Goal: Task Accomplishment & Management: Complete application form

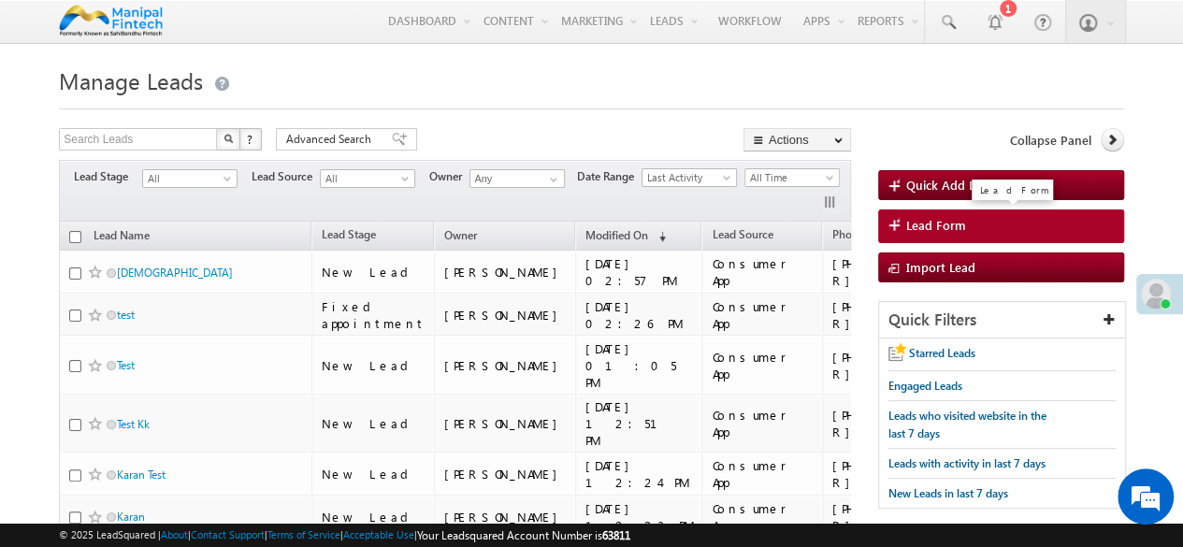
click at [920, 227] on span "Lead Form" at bounding box center [936, 225] width 60 height 17
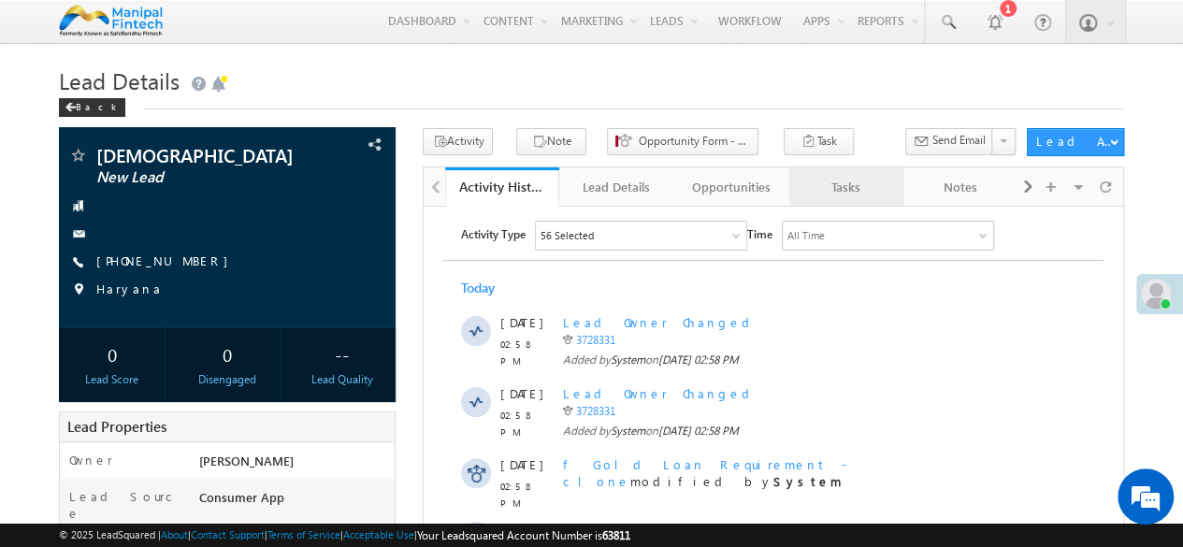
click at [837, 200] on link "Tasks" at bounding box center [846, 186] width 115 height 39
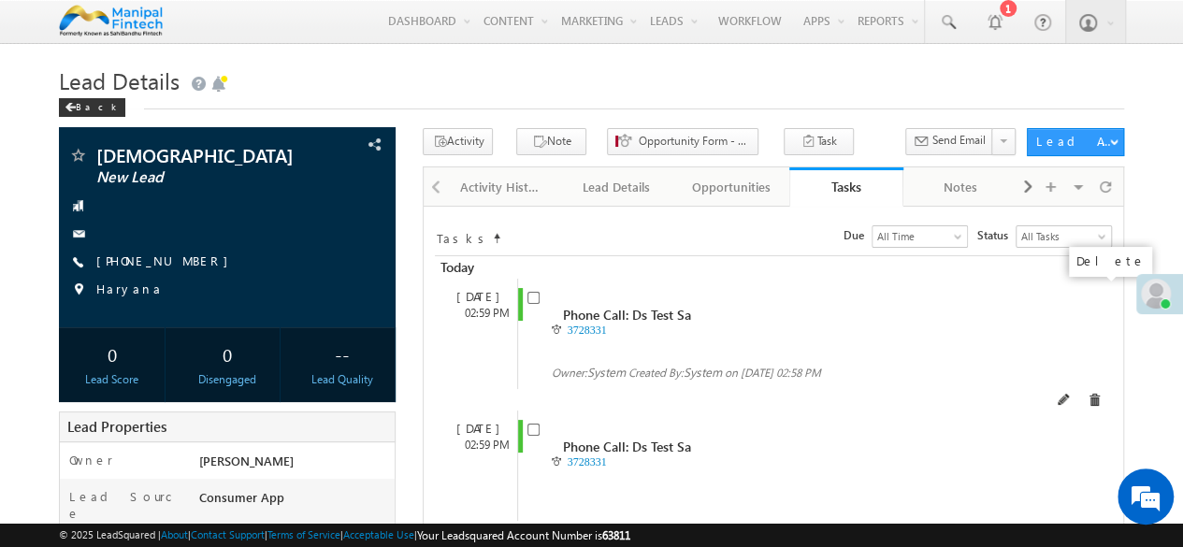
click at [1094, 394] on span at bounding box center [1093, 400] width 13 height 13
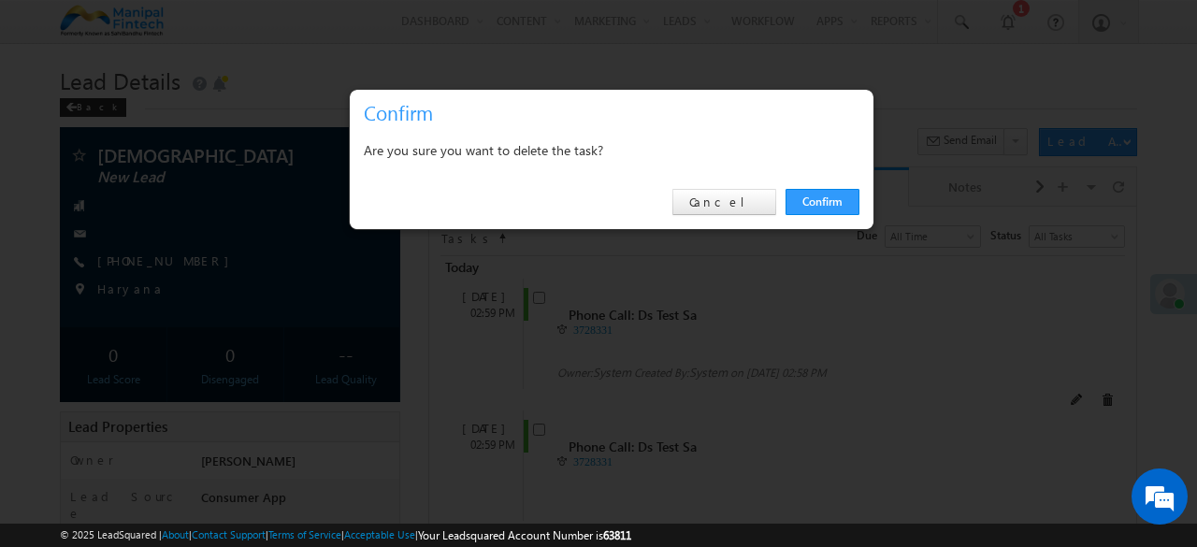
click link "Confirm" at bounding box center [822, 202] width 74 height 26
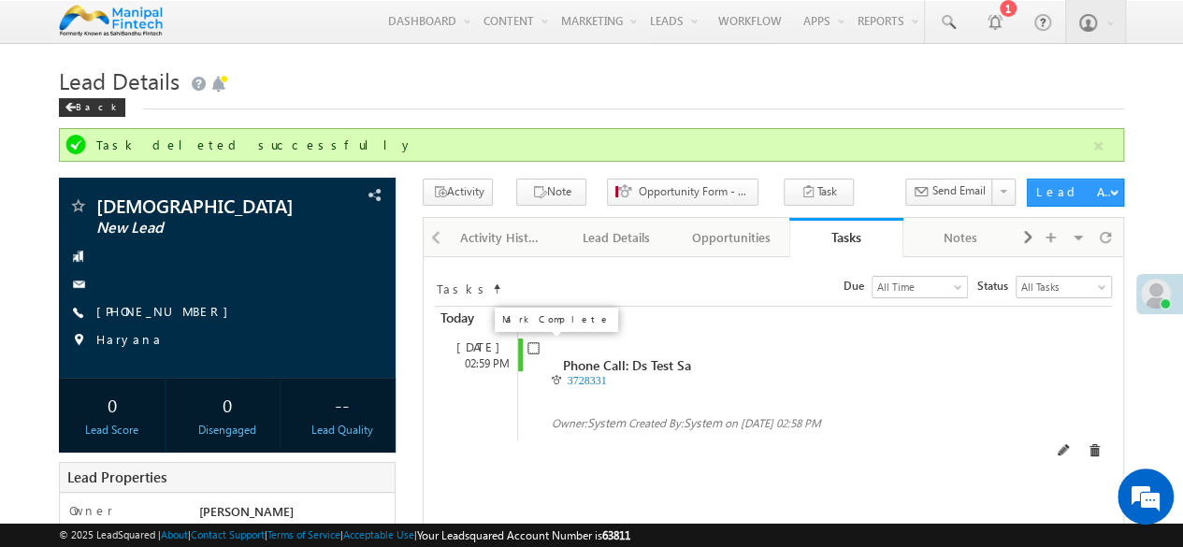
click at [530, 350] on input "checkbox" at bounding box center [533, 348] width 12 height 12
checkbox input "false"
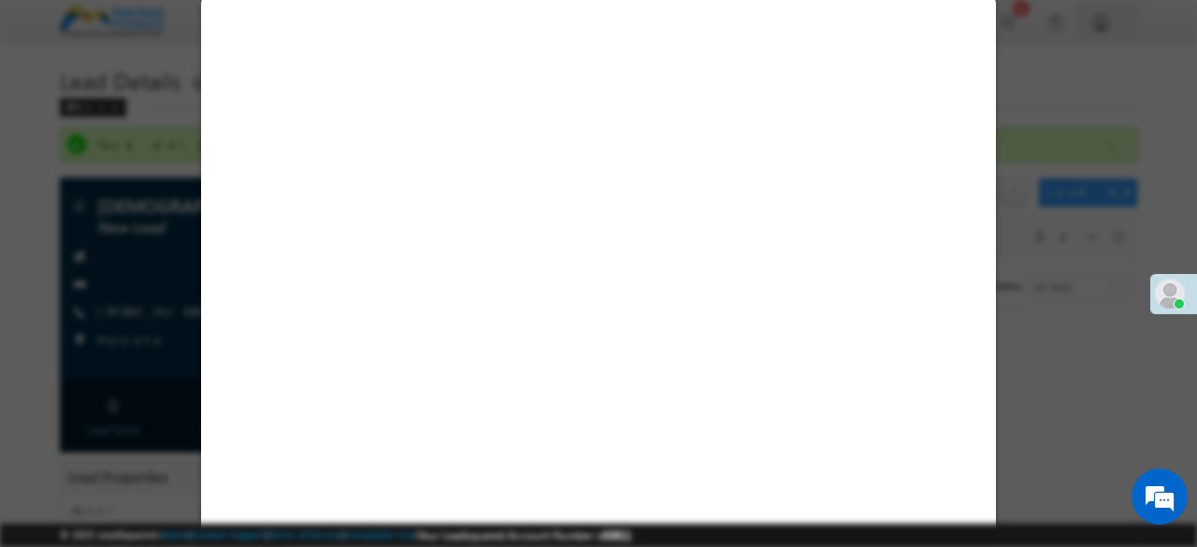
select select "Consumer App"
select select "Fresh Lead"
select select "Doorstep"
select select "Open"
select select "Fresh Lead"
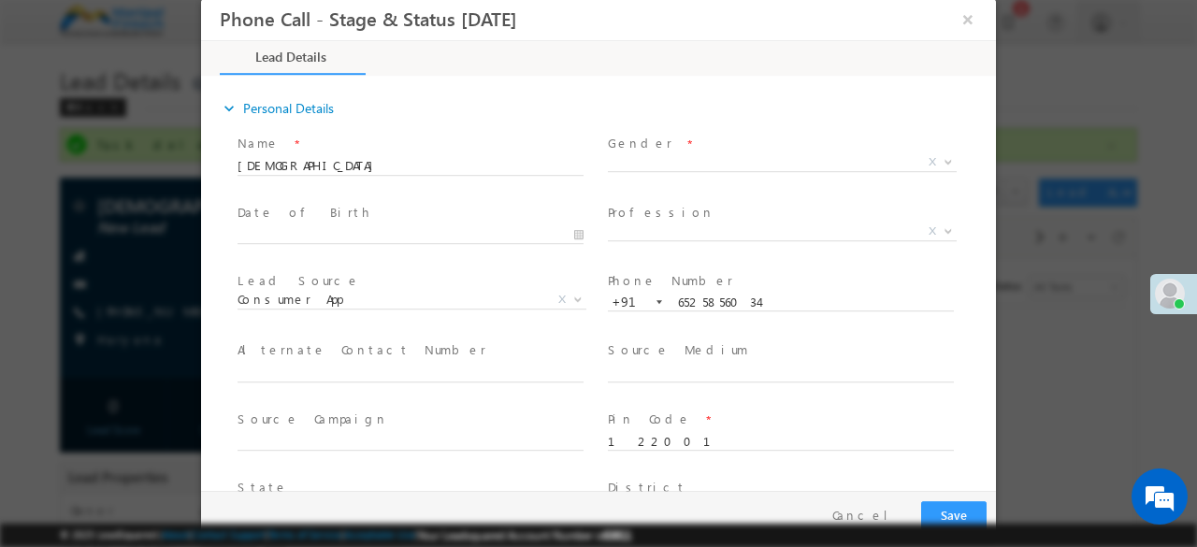
type input "08/20/25 2:59 PM"
type input "0"
click at [469, 167] on input "[DEMOGRAPHIC_DATA]" at bounding box center [410, 166] width 346 height 19
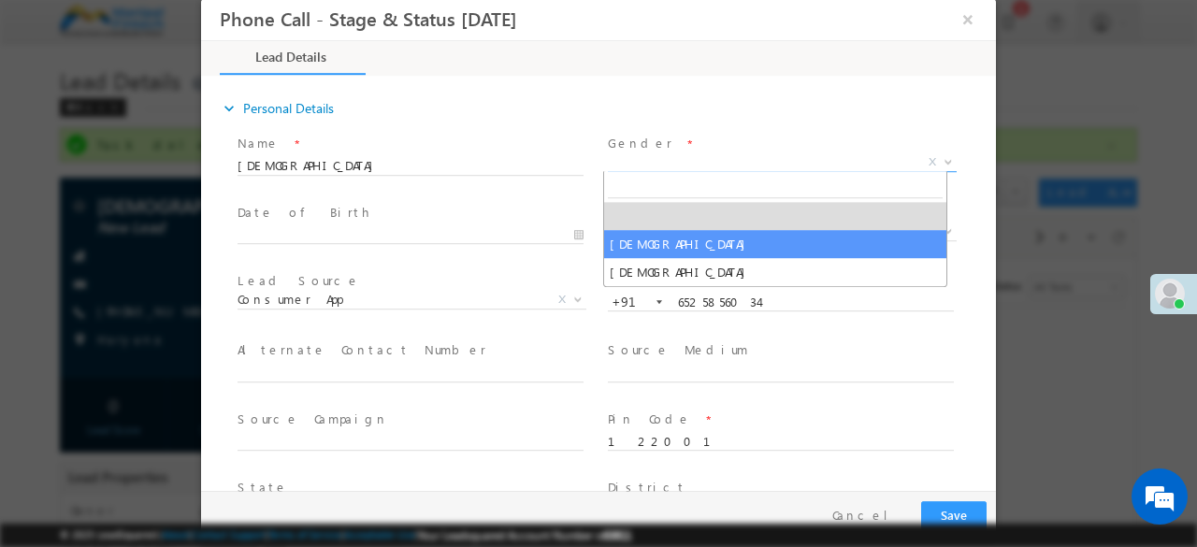
select select "Male"
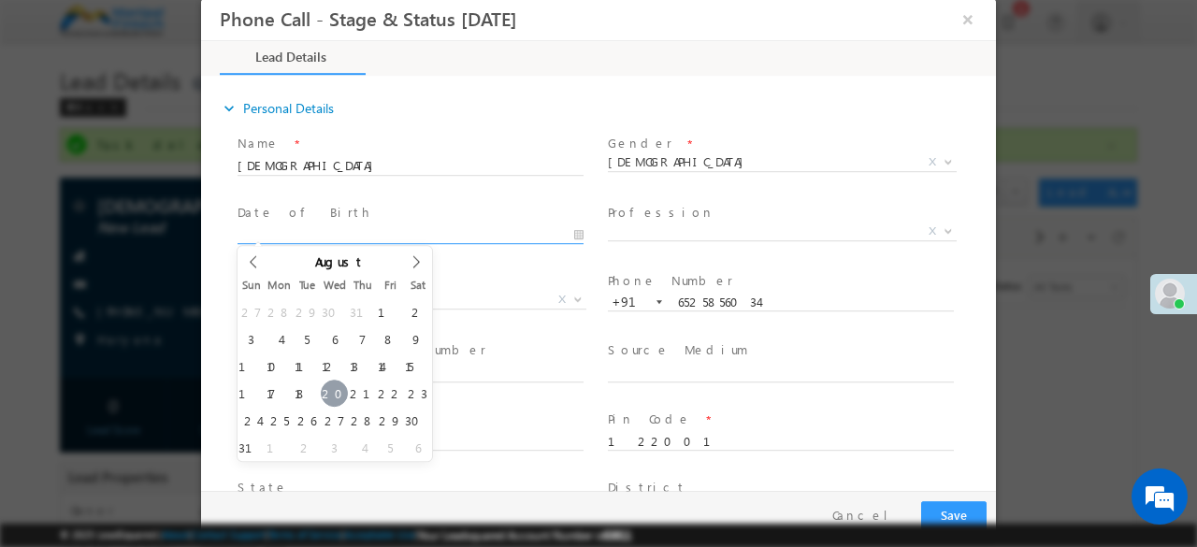
type input "08/20/25"
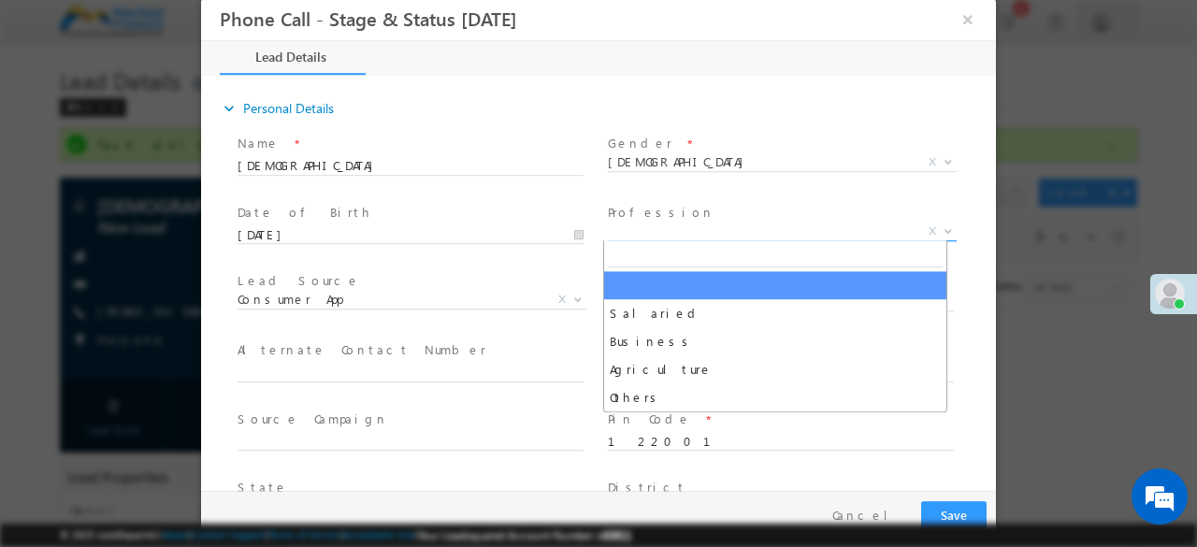
click at [673, 235] on span "X" at bounding box center [782, 231] width 349 height 19
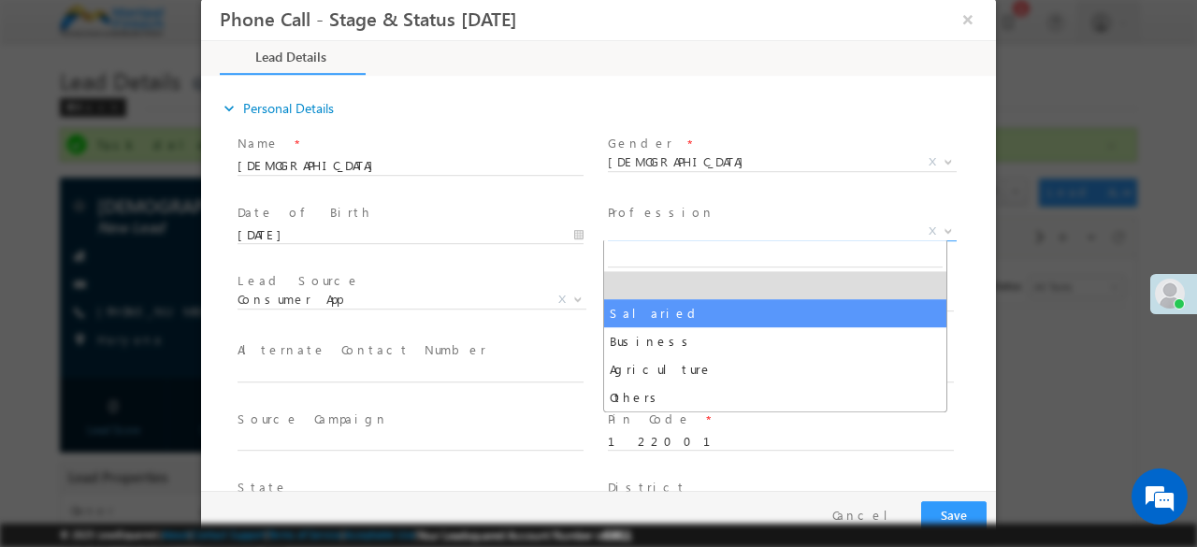
select select "Salaried"
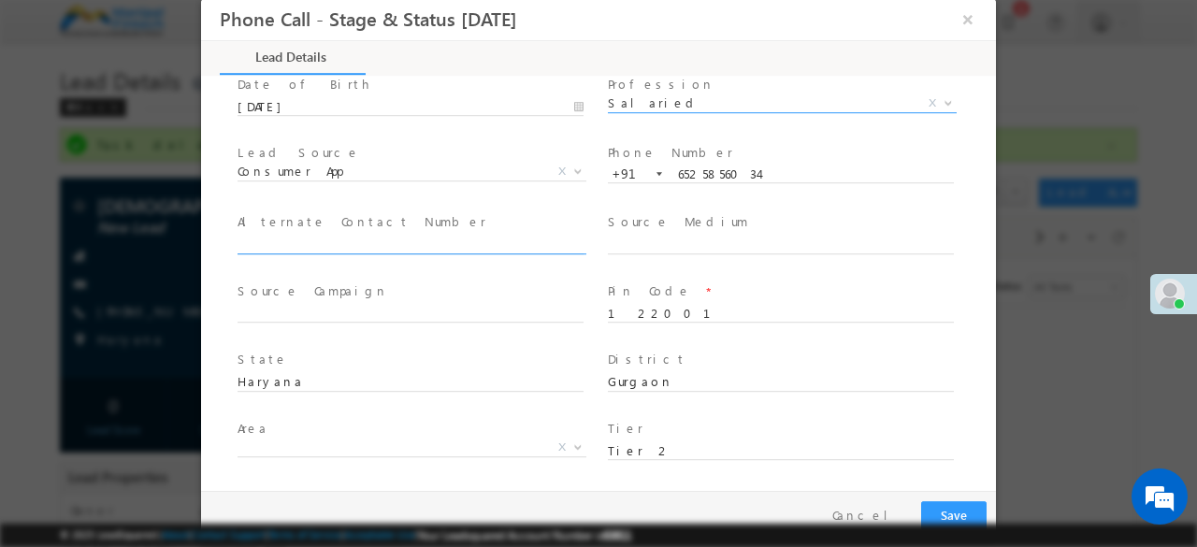
scroll to position [135, 0]
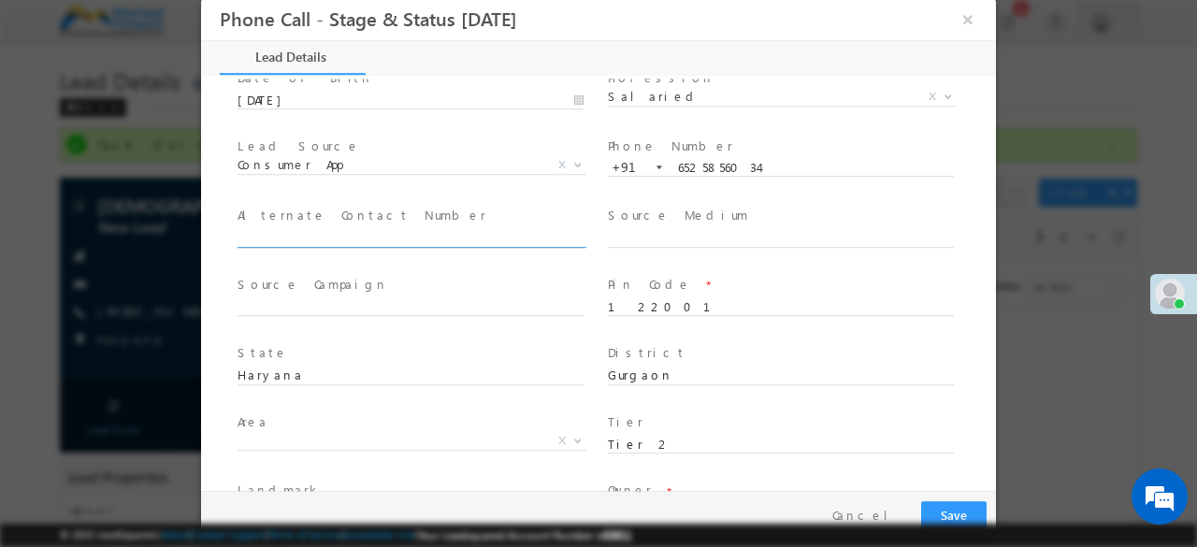
click at [311, 241] on input "text" at bounding box center [410, 238] width 346 height 19
type input "7022723765"
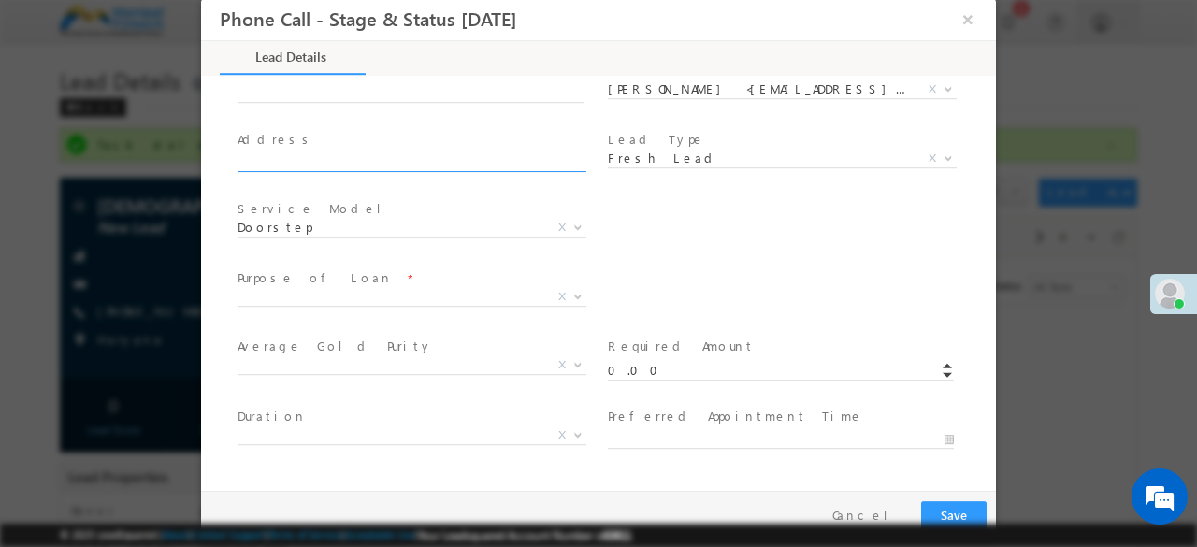
scroll to position [557, 0]
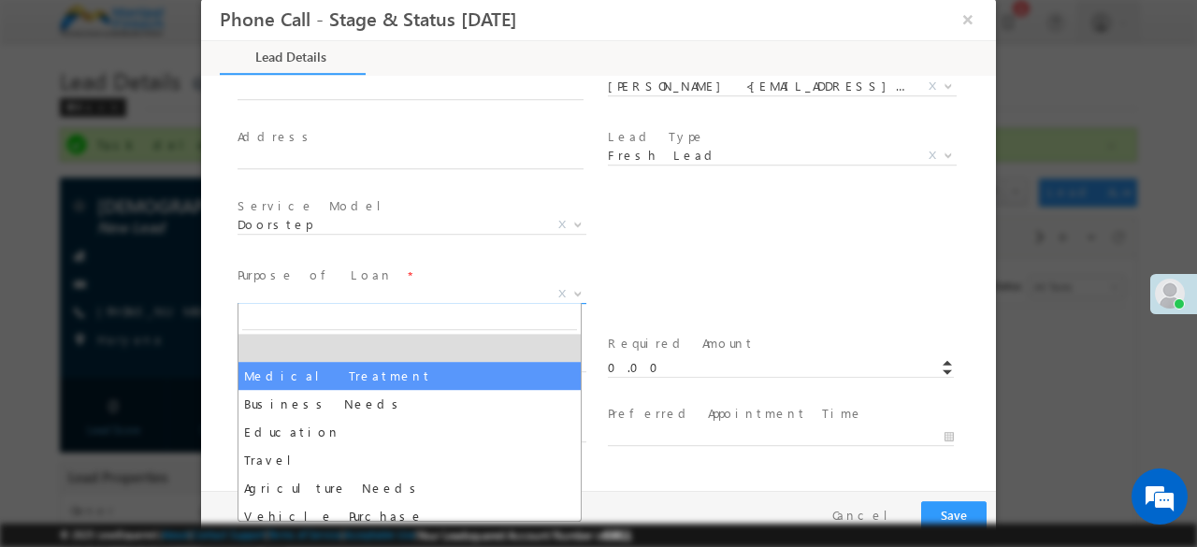
select select "Medical Treatment"
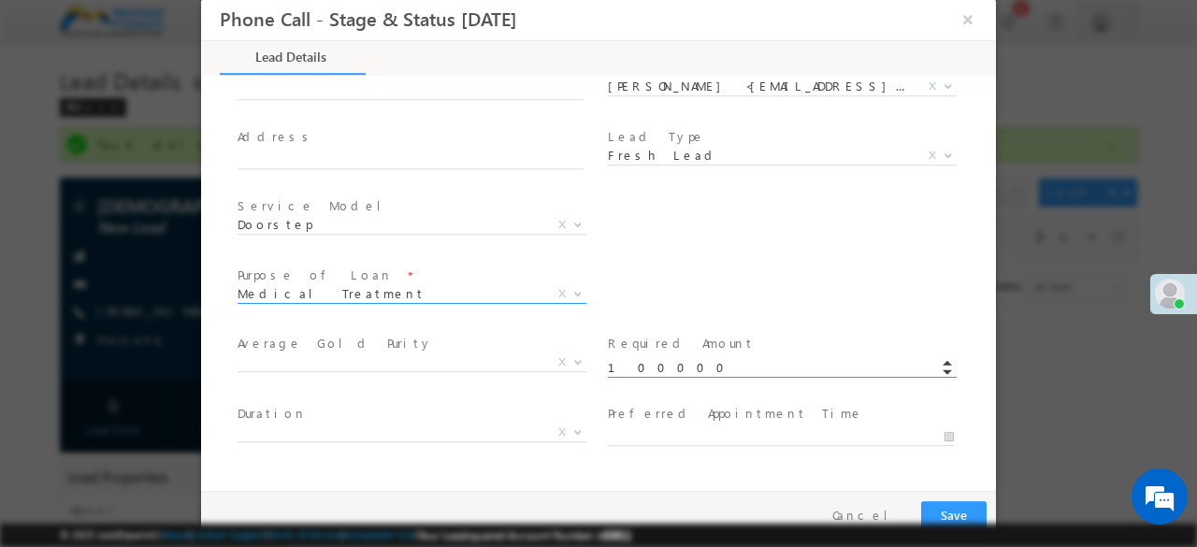
type input "100000.00"
type input "08/20/25 2:59 PM"
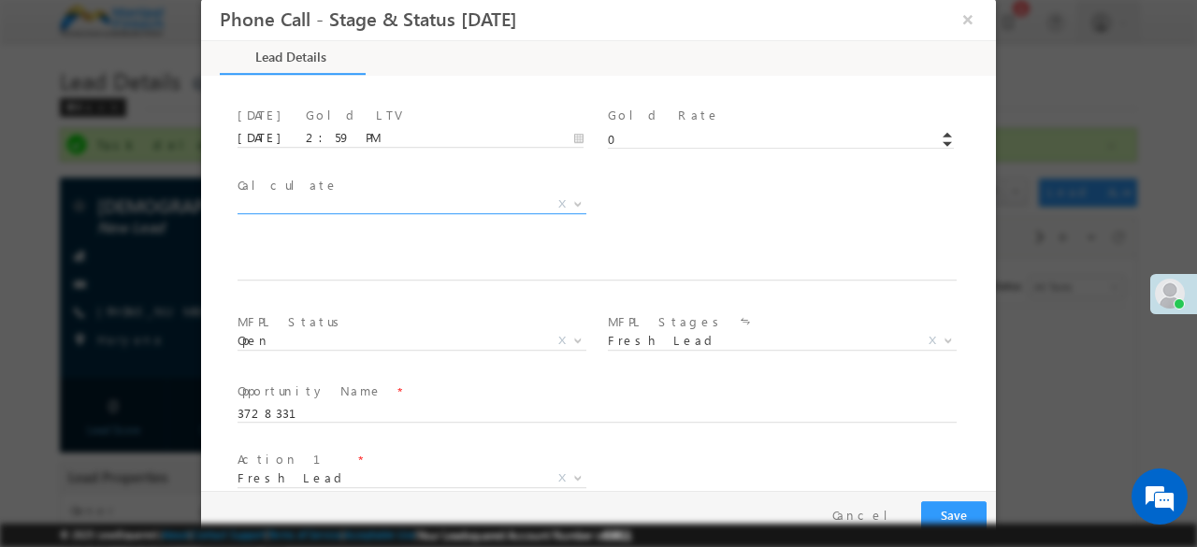
scroll to position [1090, 0]
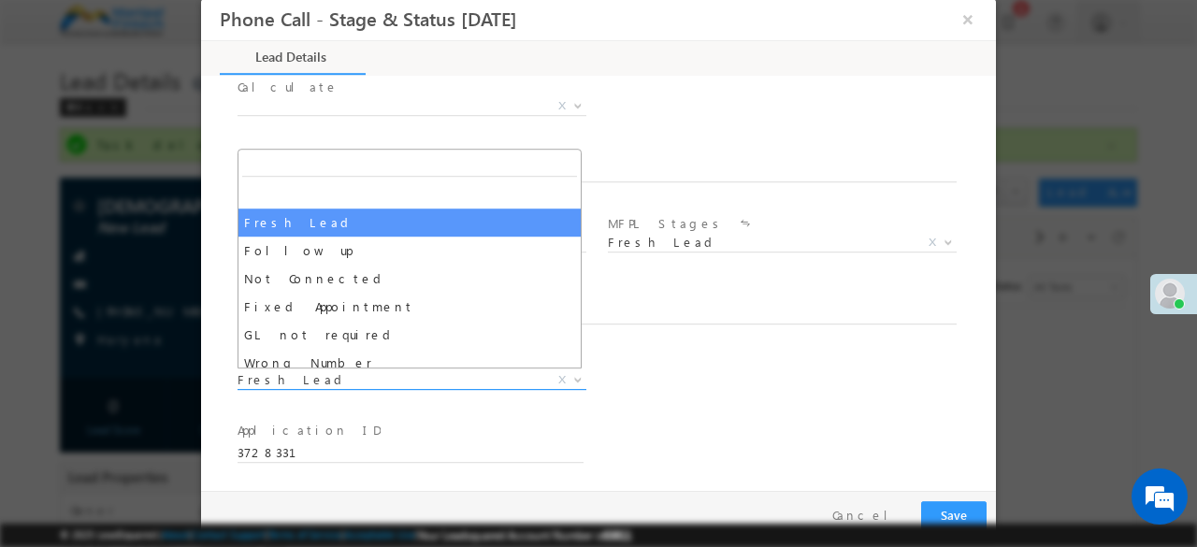
click at [273, 377] on span "Fresh Lead" at bounding box center [389, 379] width 304 height 17
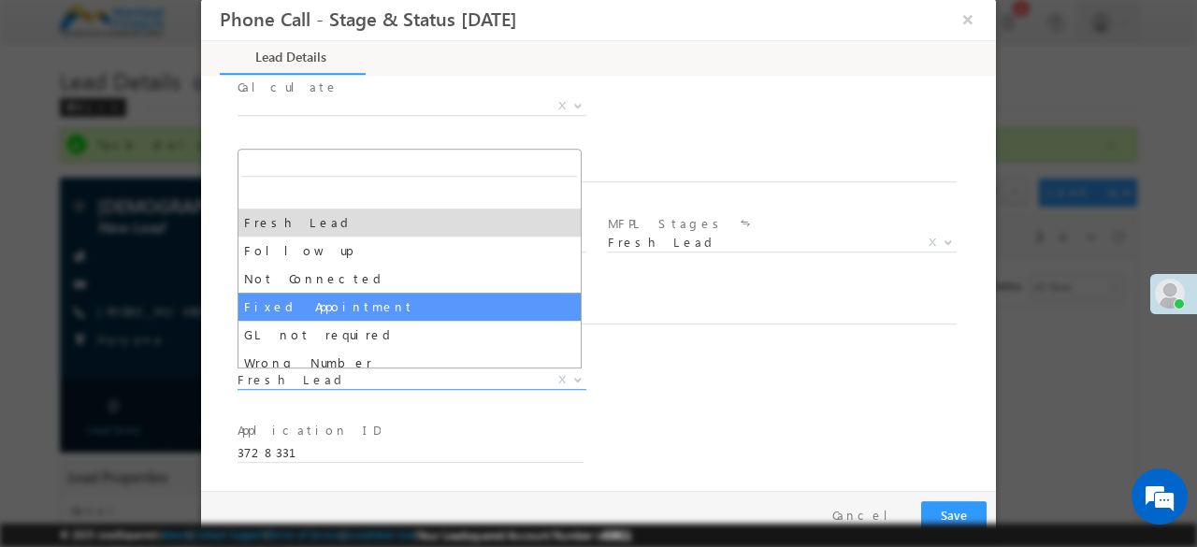
select select "Fixed Appointment"
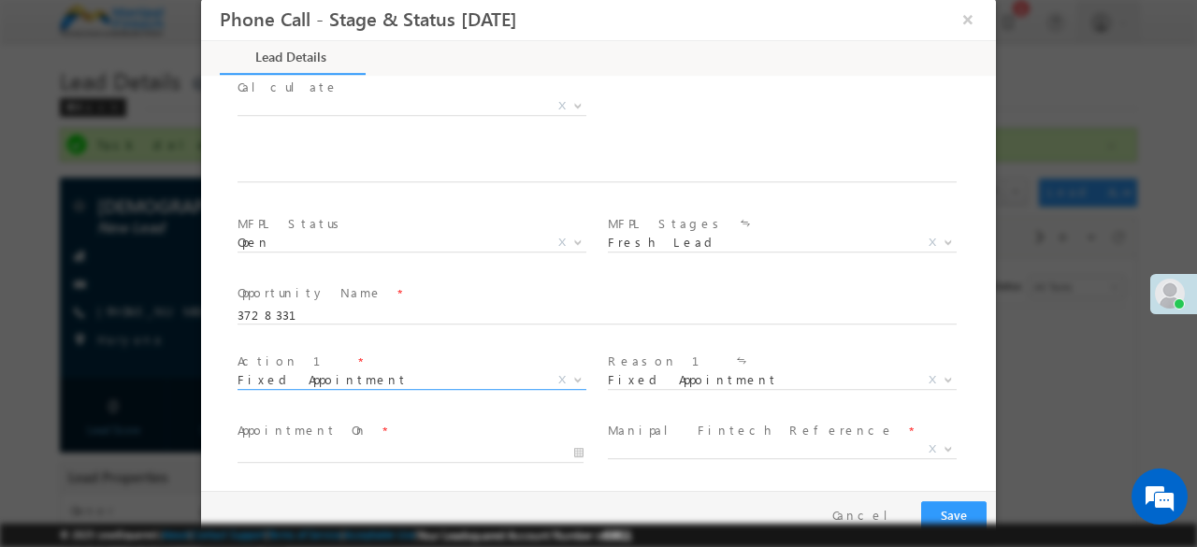
scroll to position [1227, 0]
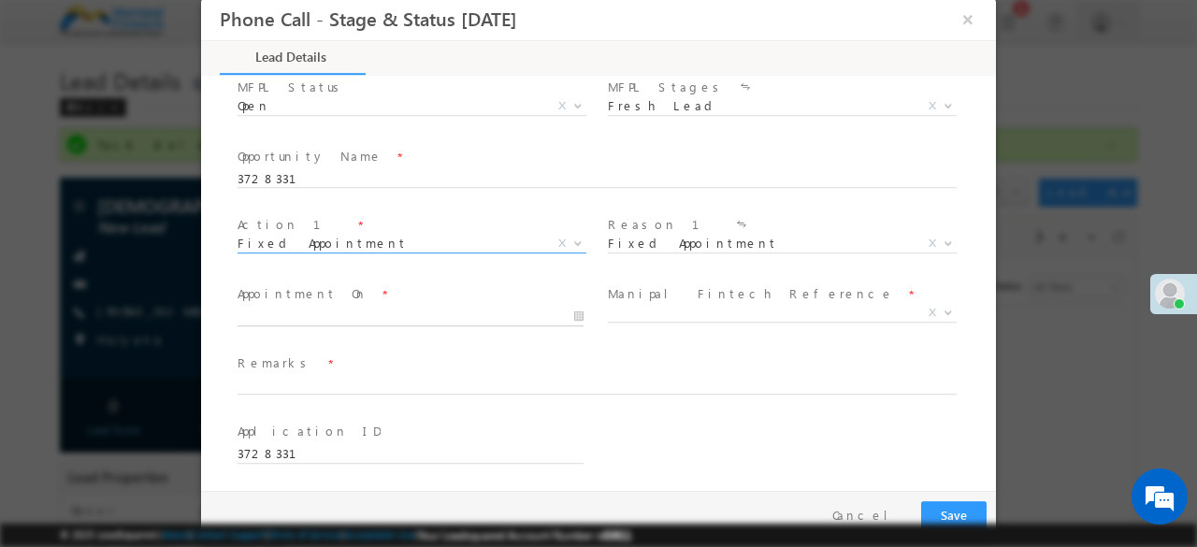
type input "08/20/25 3:00 PM"
type input "03"
type input "00"
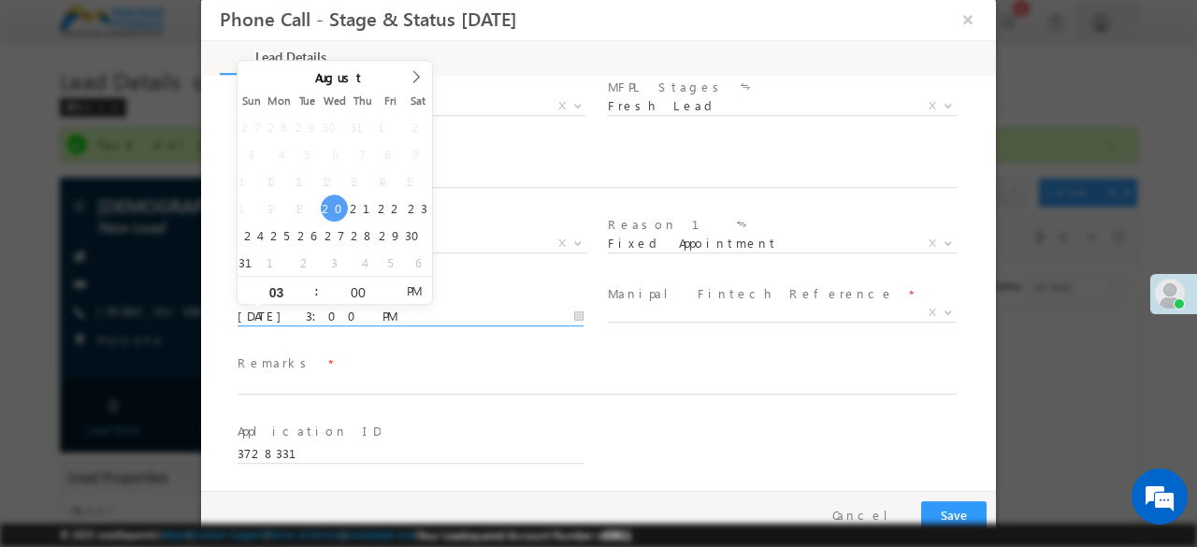
click at [284, 312] on input "08/20/25 3:00 PM" at bounding box center [410, 317] width 346 height 19
click at [359, 287] on input "00" at bounding box center [358, 293] width 78 height 12
type input "30"
type input "08/20/25 3:30 PM"
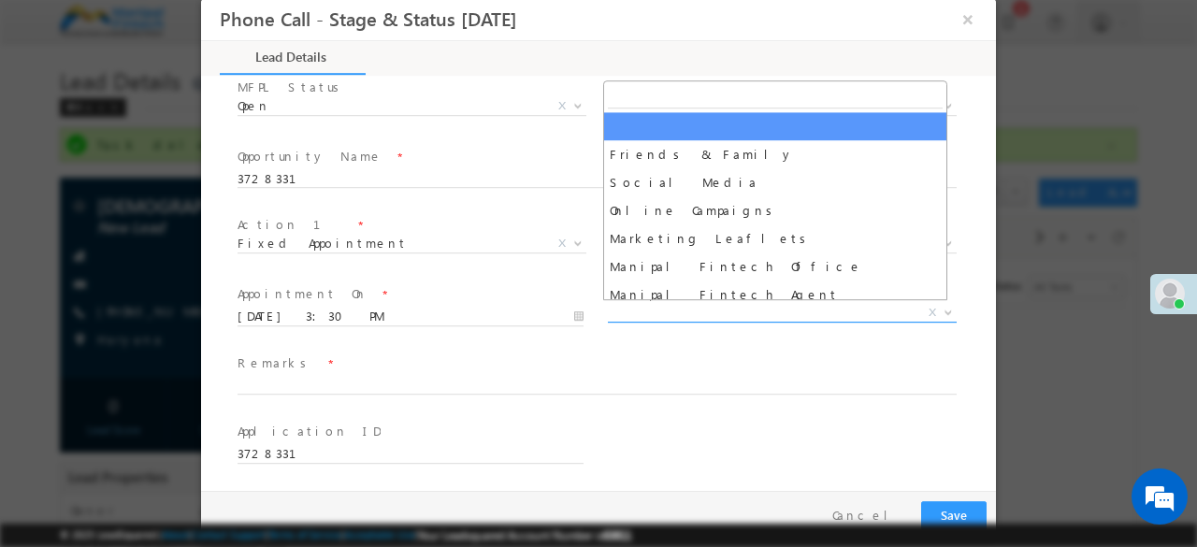
click at [677, 309] on span "X" at bounding box center [782, 313] width 349 height 19
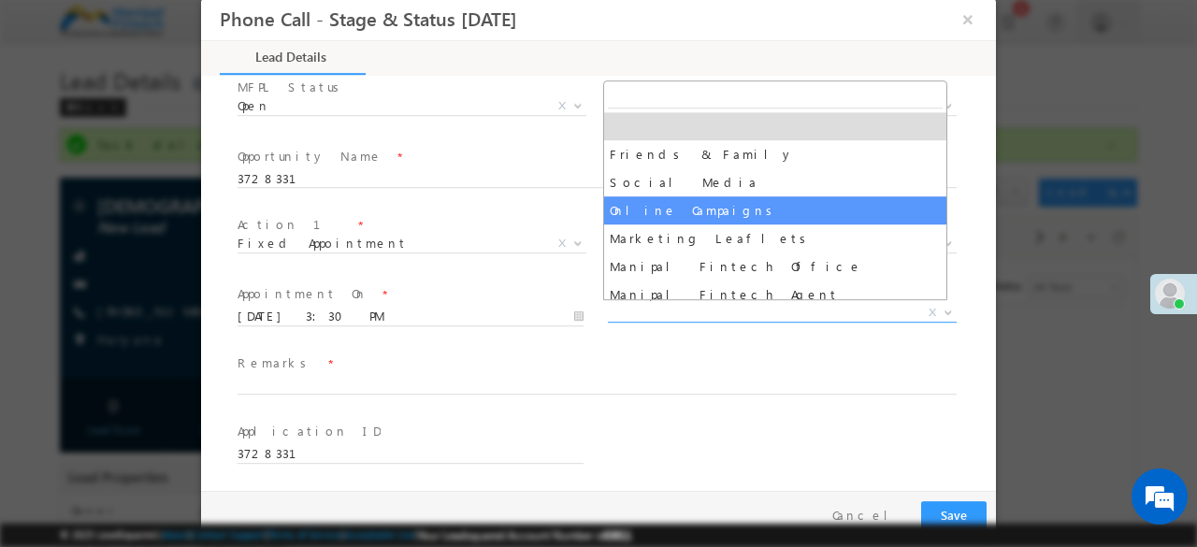
select select "Online Campaigns"
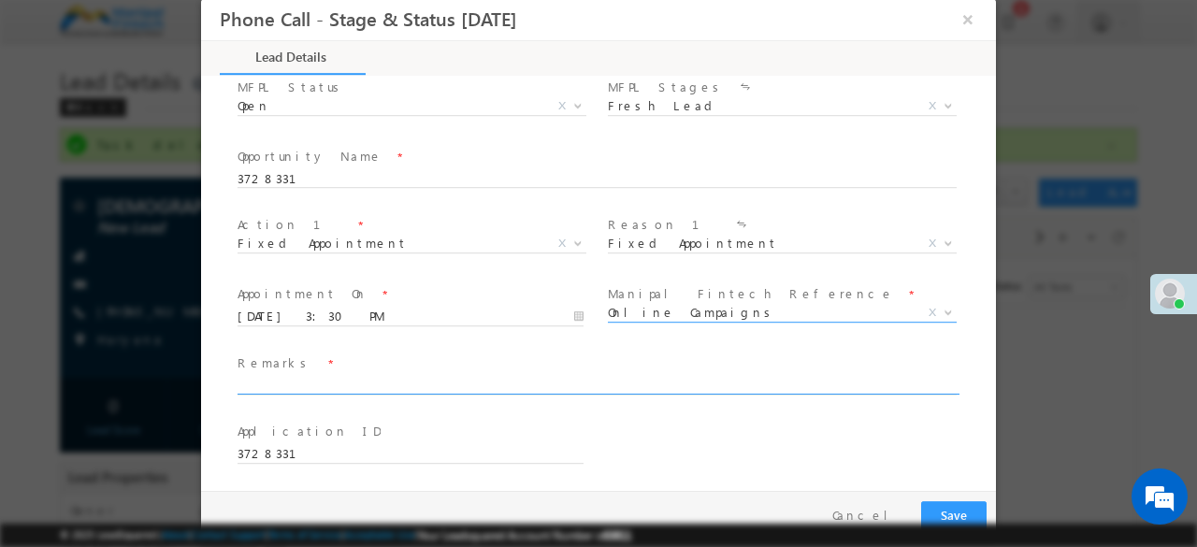
click at [329, 387] on input "text" at bounding box center [596, 386] width 719 height 19
type input "dff"
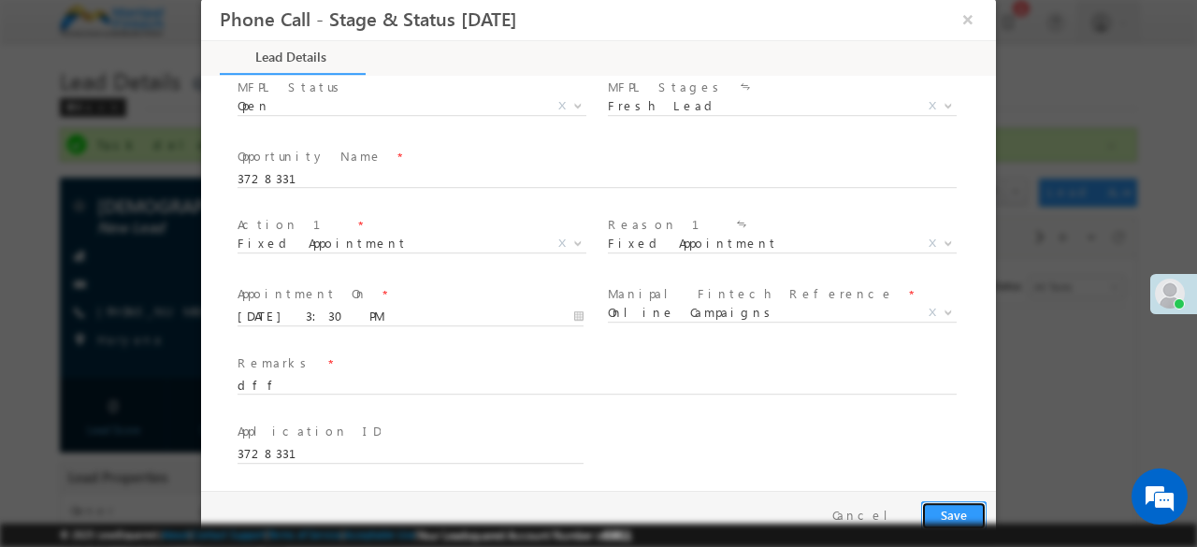
click at [921, 501] on button "Save" at bounding box center [953, 515] width 65 height 29
